Goal: Navigation & Orientation: Understand site structure

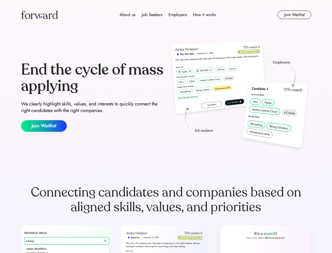
click at [166, 126] on div "End the cycle of mass applying We clearly highlight skills, values, and interes…" at bounding box center [166, 96] width 291 height 113
click at [166, 15] on div "About us Job Seekers Employers How it works" at bounding box center [167, 15] width 207 height 6
click at [39, 15] on img at bounding box center [39, 15] width 37 height 8
click at [168, 15] on div "About us Job Seekers Employers How it works" at bounding box center [167, 15] width 207 height 6
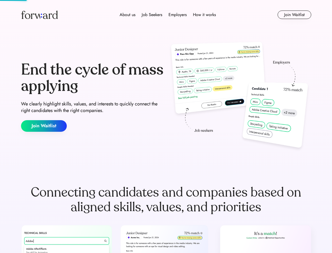
click at [128, 15] on div "About us" at bounding box center [128, 15] width 16 height 6
click at [152, 15] on div "Job Seekers" at bounding box center [152, 15] width 21 height 6
click at [178, 15] on div "Employers" at bounding box center [178, 15] width 18 height 6
click at [204, 15] on div "How it works" at bounding box center [204, 15] width 23 height 6
click at [295, 15] on button "Join Waitlist" at bounding box center [295, 15] width 34 height 8
